Goal: Navigation & Orientation: Find specific page/section

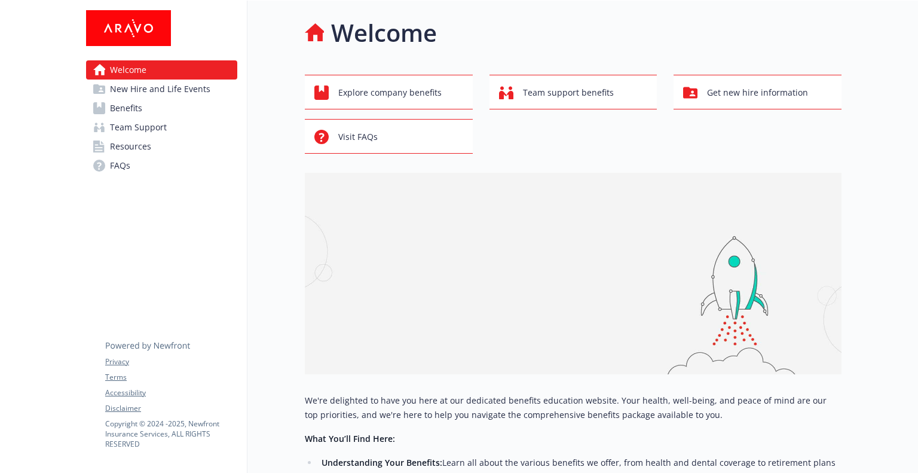
click at [139, 109] on span "Benefits" at bounding box center [126, 108] width 32 height 19
